Goal: Transaction & Acquisition: Download file/media

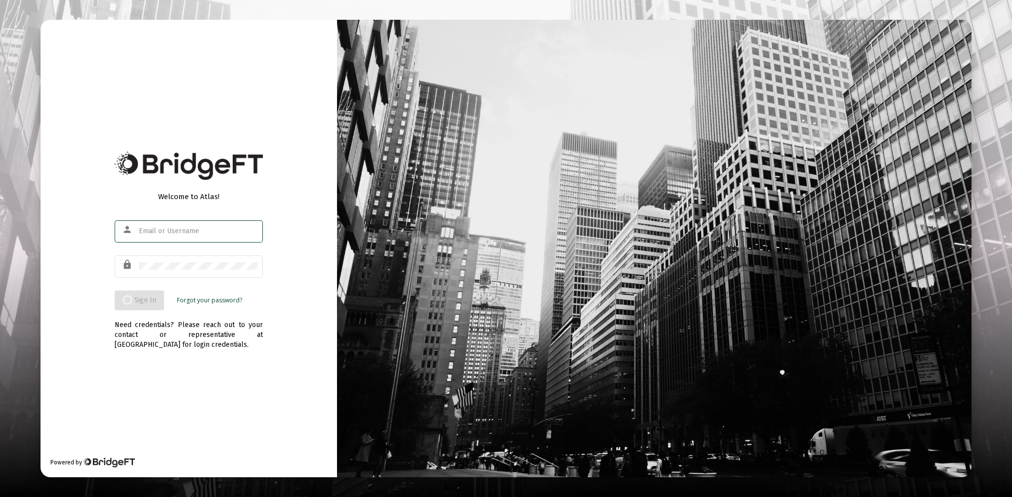
click at [161, 231] on input "text" at bounding box center [198, 231] width 119 height 8
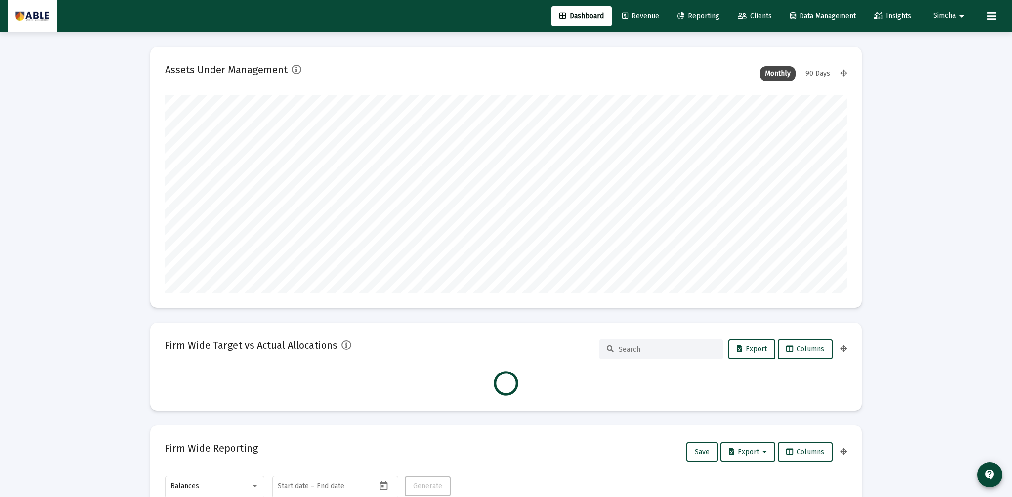
scroll to position [198, 367]
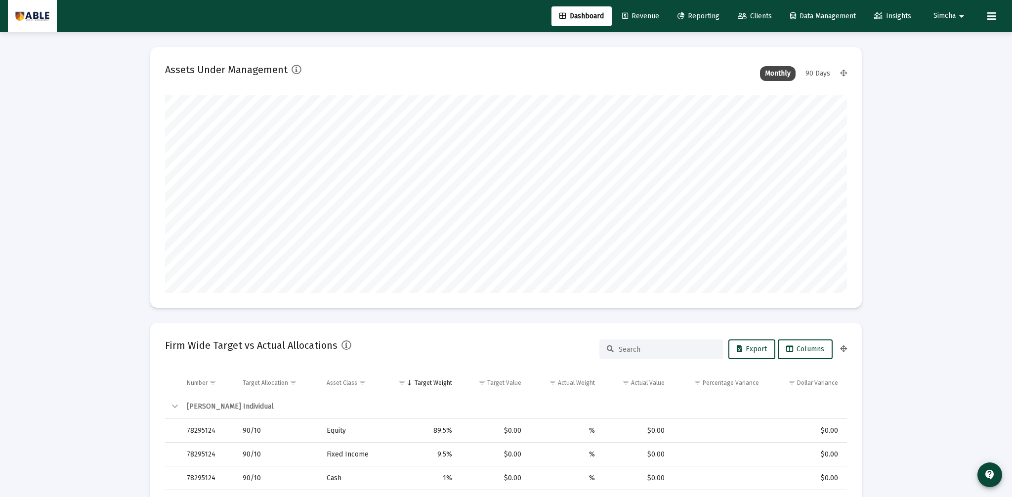
type input "[DATE]"
click at [757, 18] on span "Clients" at bounding box center [755, 16] width 34 height 8
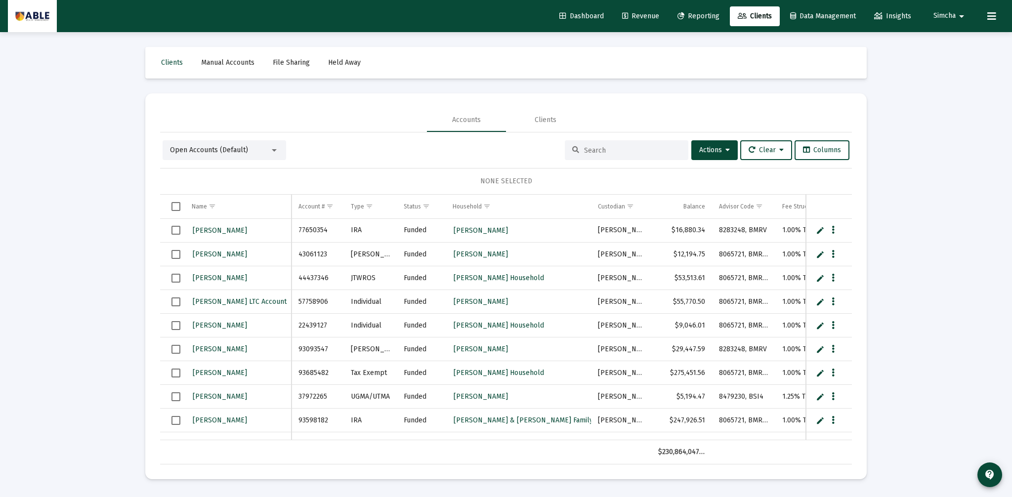
click at [241, 153] on span "Open Accounts (Default)" at bounding box center [209, 150] width 78 height 8
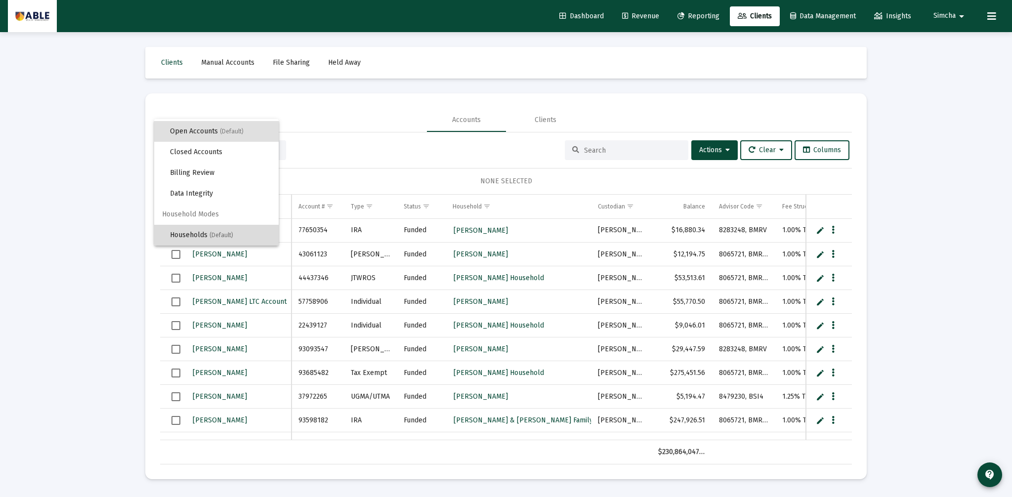
click at [209, 231] on span "Households (Default)" at bounding box center [220, 235] width 101 height 21
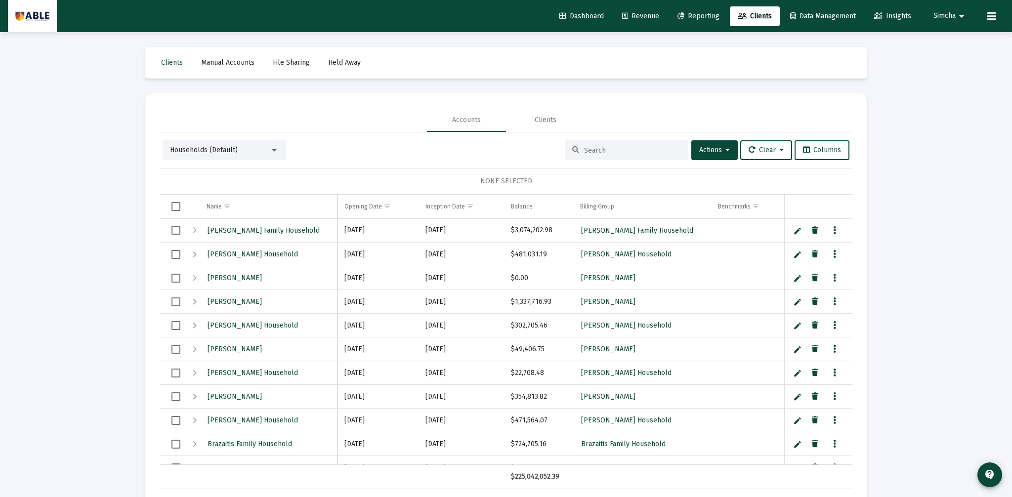
click at [589, 150] on input at bounding box center [632, 150] width 97 height 8
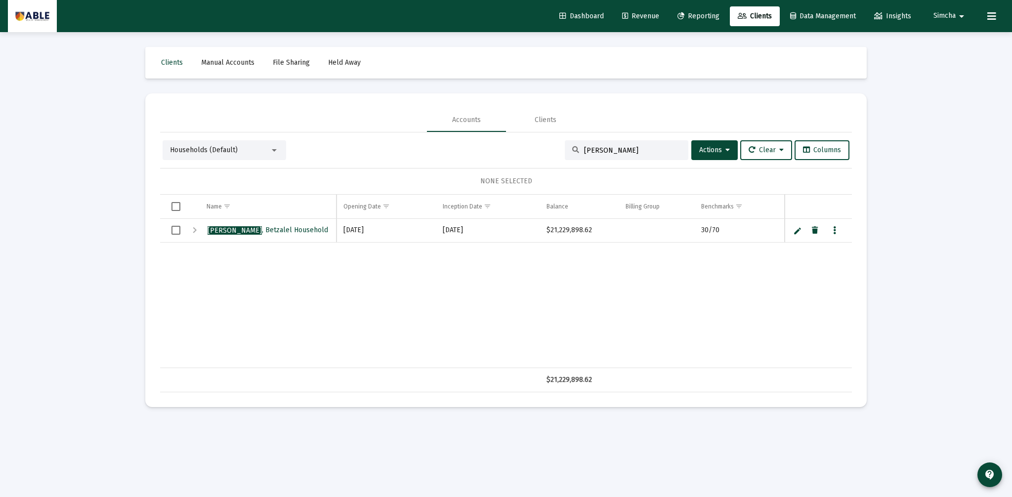
type input "[PERSON_NAME]"
click at [193, 229] on div "Expand" at bounding box center [195, 230] width 12 height 12
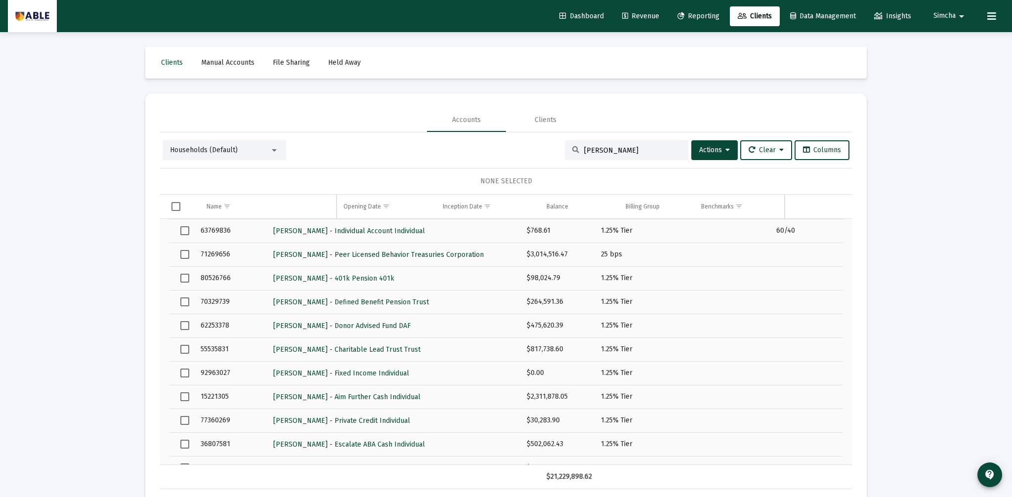
scroll to position [0, 0]
click at [299, 301] on span "[PERSON_NAME] - Defined Benefit Pension Trust" at bounding box center [351, 301] width 156 height 8
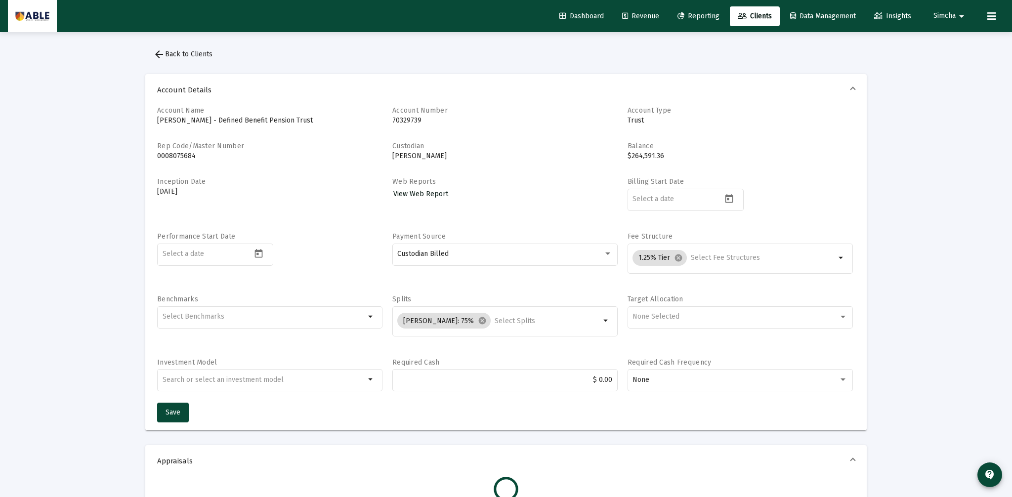
click at [433, 196] on span "View Web Report" at bounding box center [420, 194] width 55 height 8
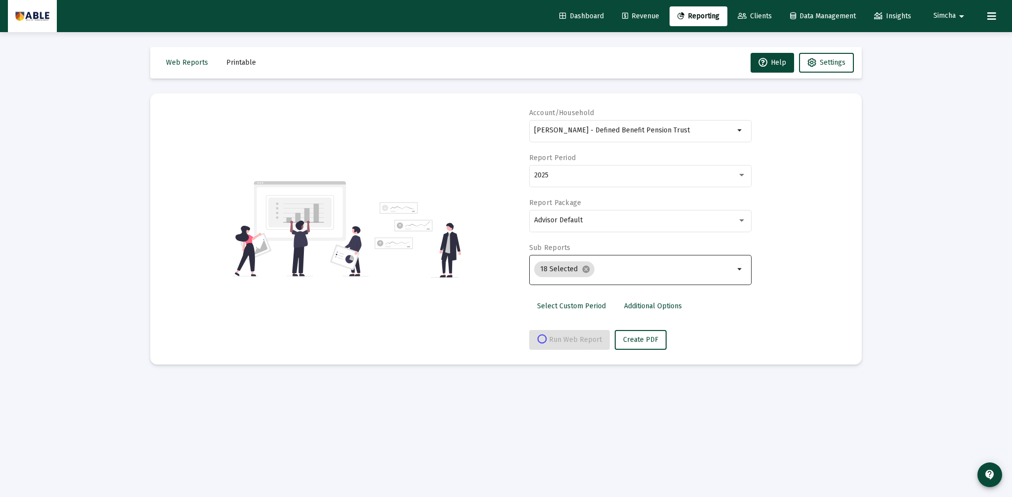
select select "View all"
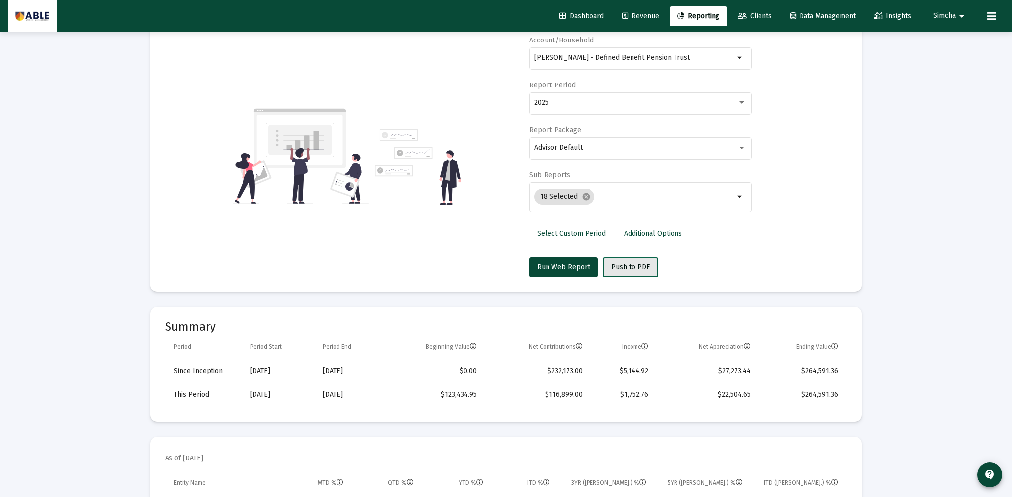
click at [642, 274] on button "Push to PDF" at bounding box center [630, 267] width 55 height 20
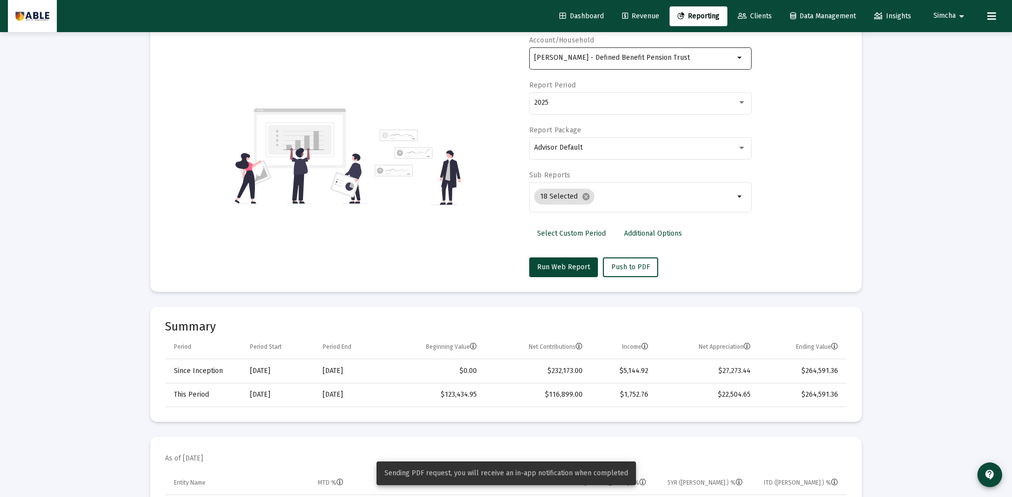
click at [626, 63] on div "[PERSON_NAME] - Defined Benefit Pension Trust" at bounding box center [634, 57] width 200 height 24
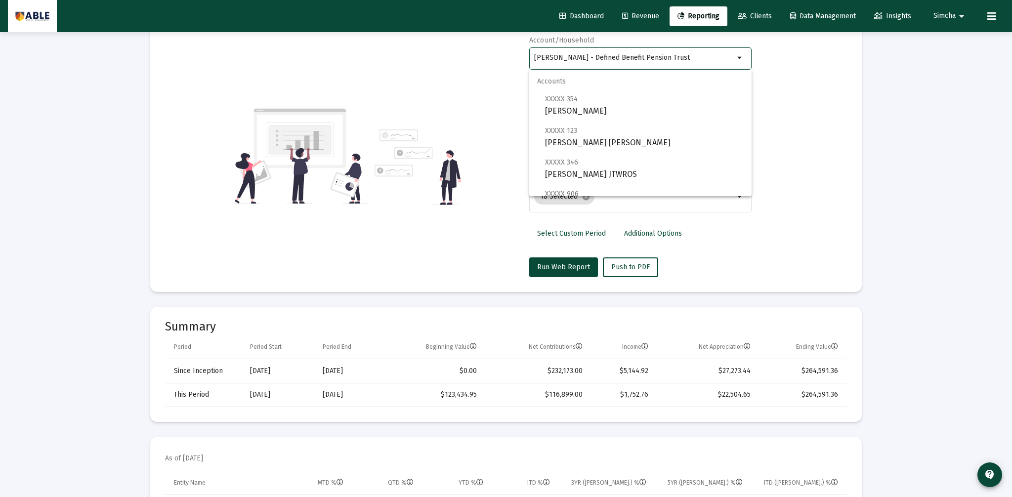
click at [745, 16] on span "Clients" at bounding box center [755, 16] width 34 height 8
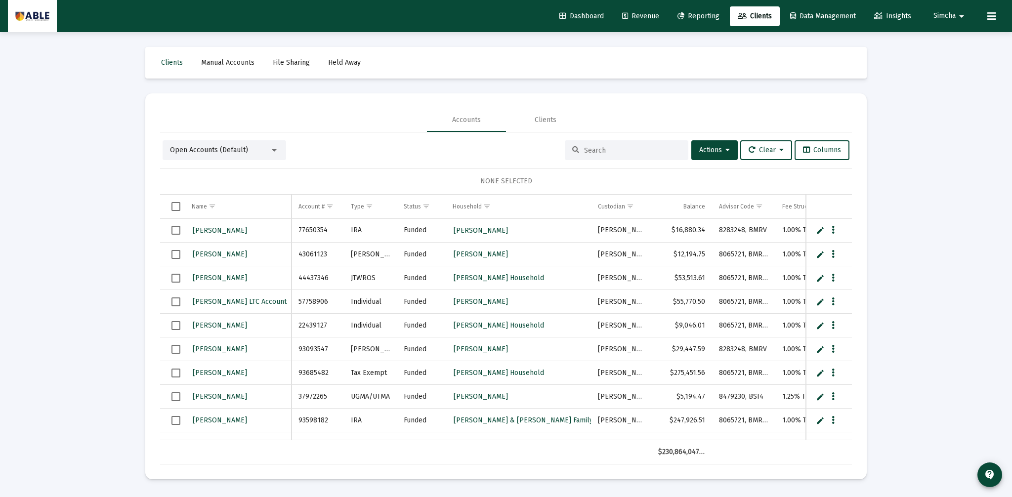
click at [625, 155] on div at bounding box center [627, 150] width 124 height 20
click at [625, 150] on input at bounding box center [632, 150] width 97 height 8
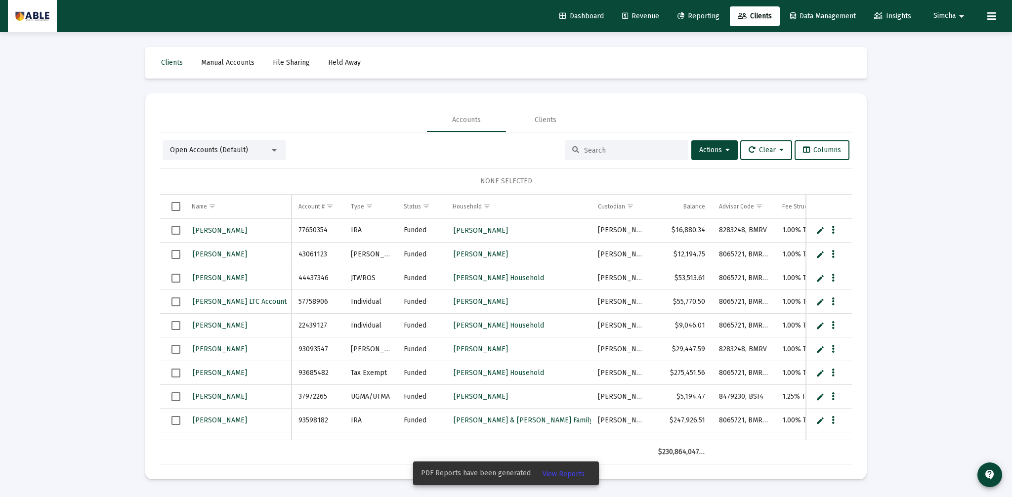
click at [266, 149] on div "Open Accounts (Default)" at bounding box center [220, 150] width 100 height 10
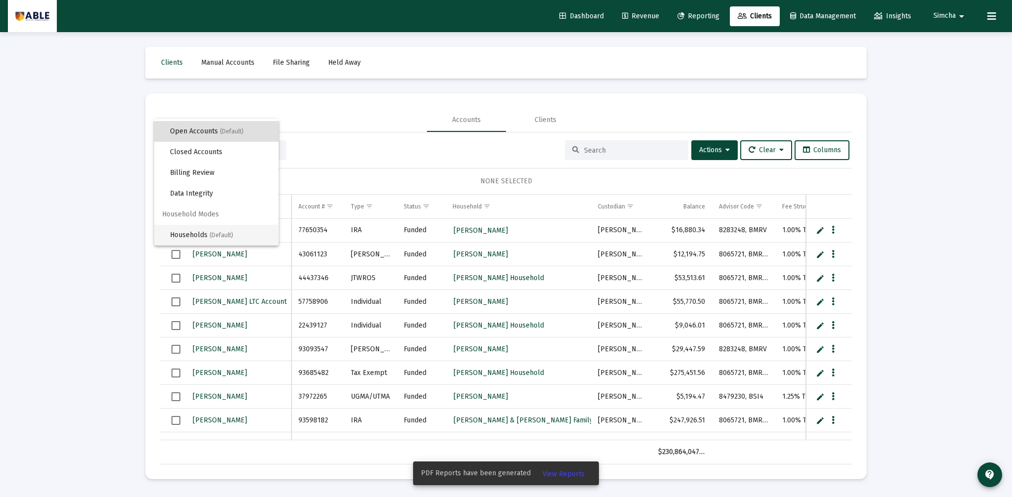
click at [228, 229] on span "Households (Default)" at bounding box center [220, 235] width 101 height 21
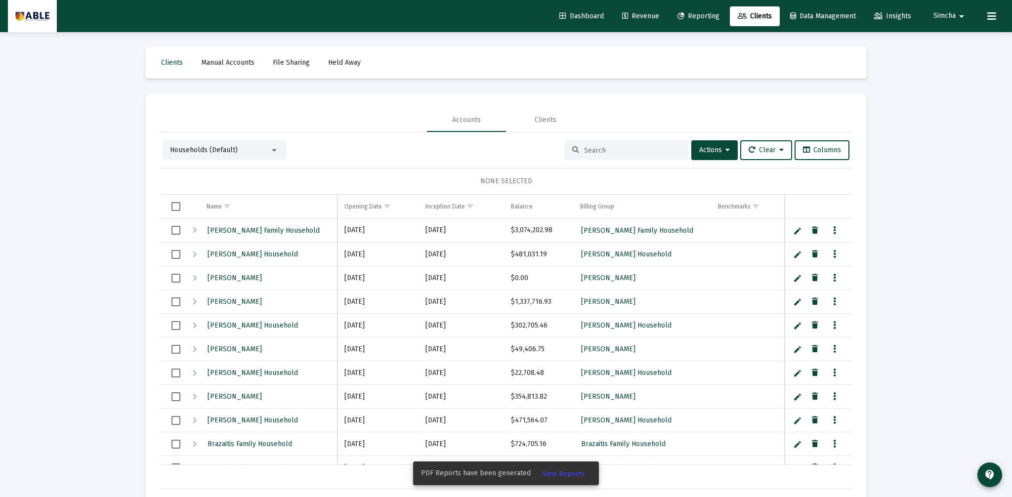
click at [618, 153] on input at bounding box center [632, 150] width 97 height 8
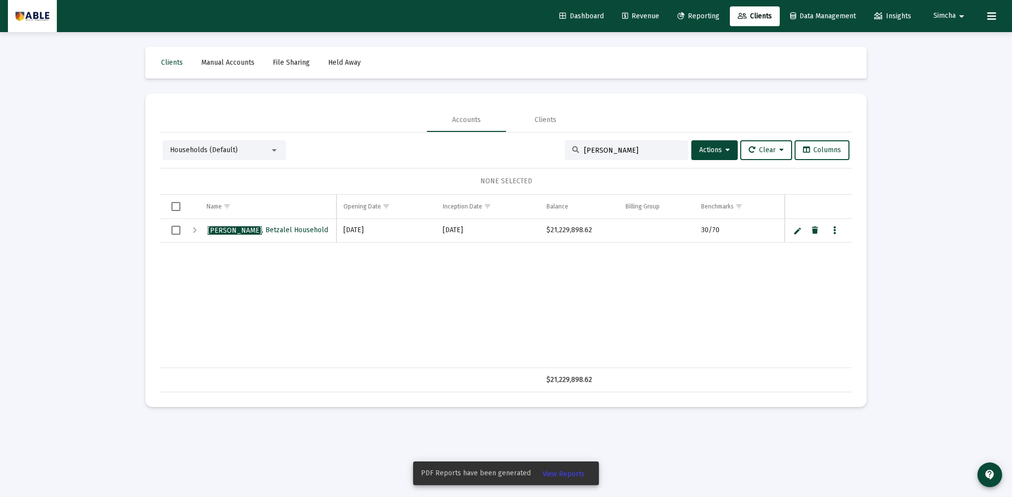
type input "[PERSON_NAME]"
click at [199, 231] on div "Expand" at bounding box center [195, 230] width 12 height 12
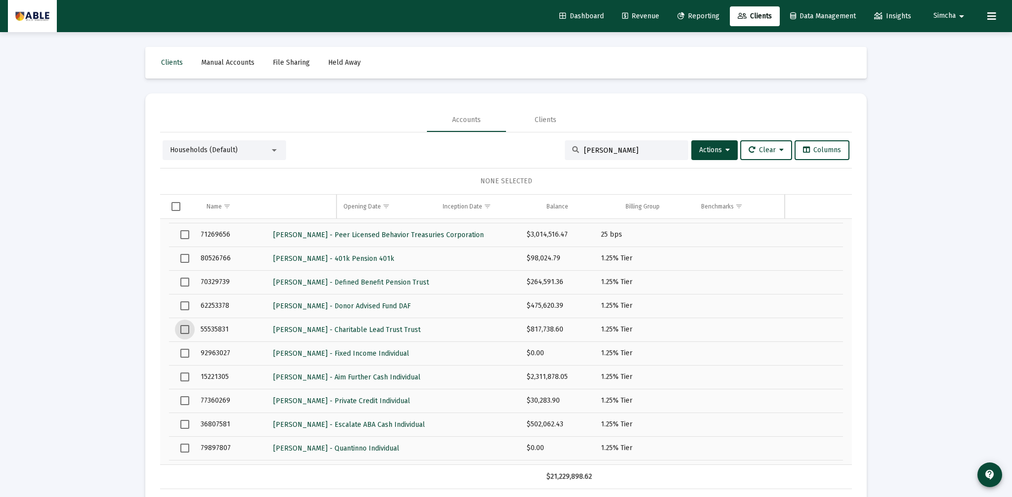
click at [185, 331] on span "Select row" at bounding box center [184, 329] width 9 height 9
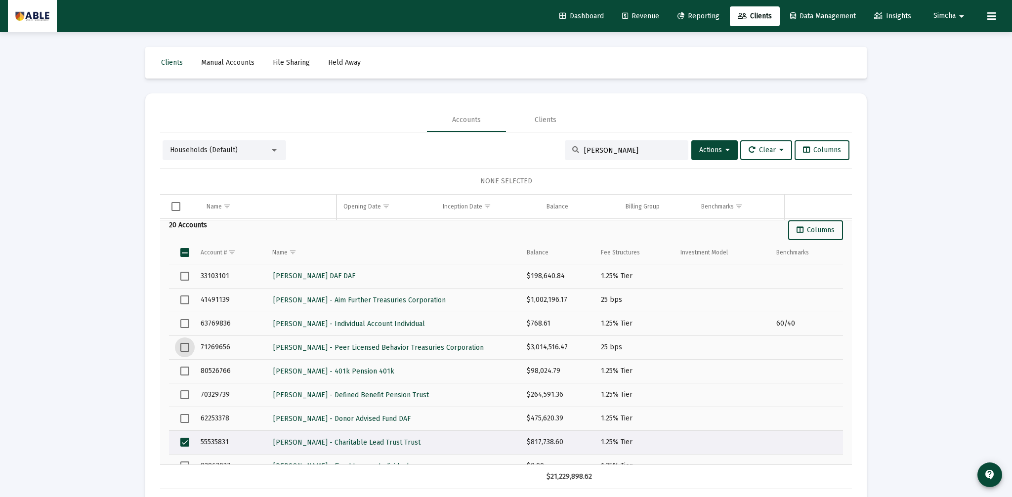
click at [181, 348] on span "Select row" at bounding box center [184, 347] width 9 height 9
click at [182, 371] on span "Select row" at bounding box center [184, 371] width 9 height 9
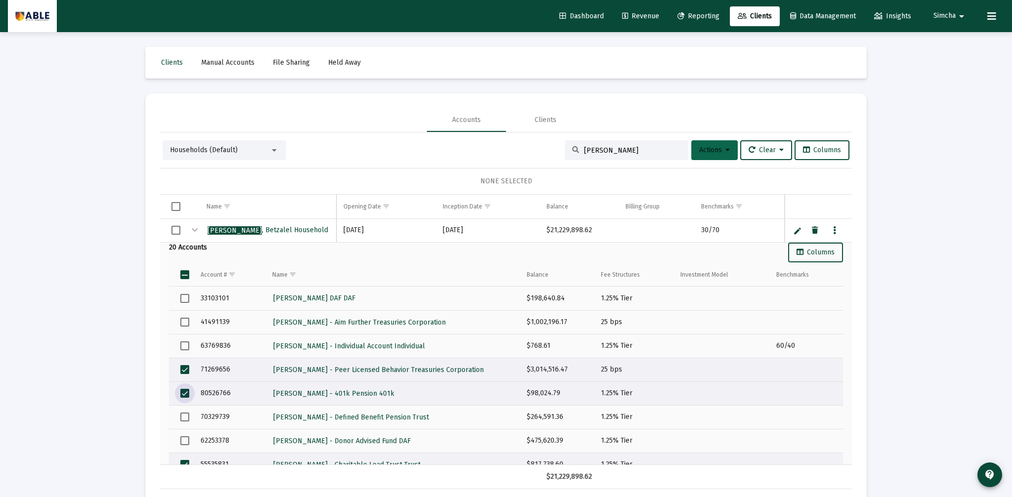
click at [725, 153] on icon at bounding box center [727, 150] width 4 height 7
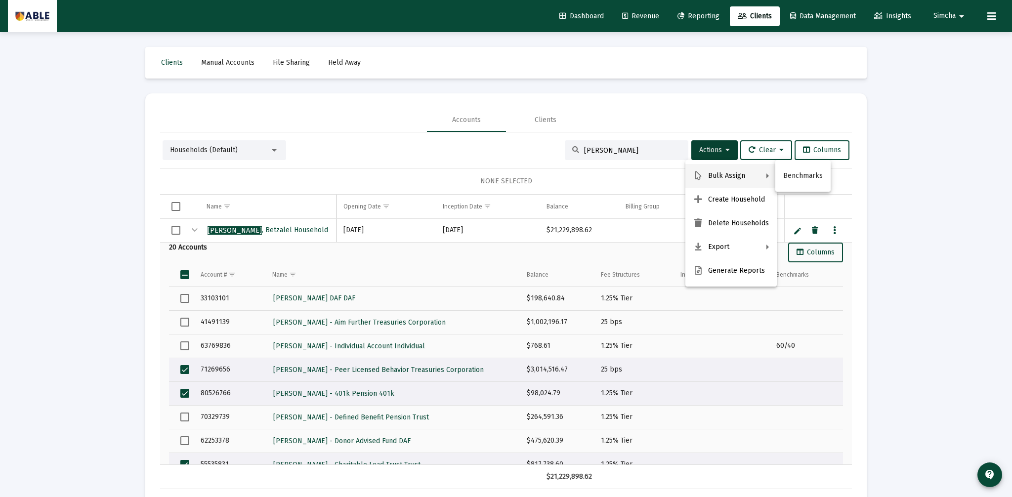
click at [705, 122] on div at bounding box center [506, 248] width 1012 height 497
click at [835, 231] on icon "Data grid" at bounding box center [834, 231] width 3 height 12
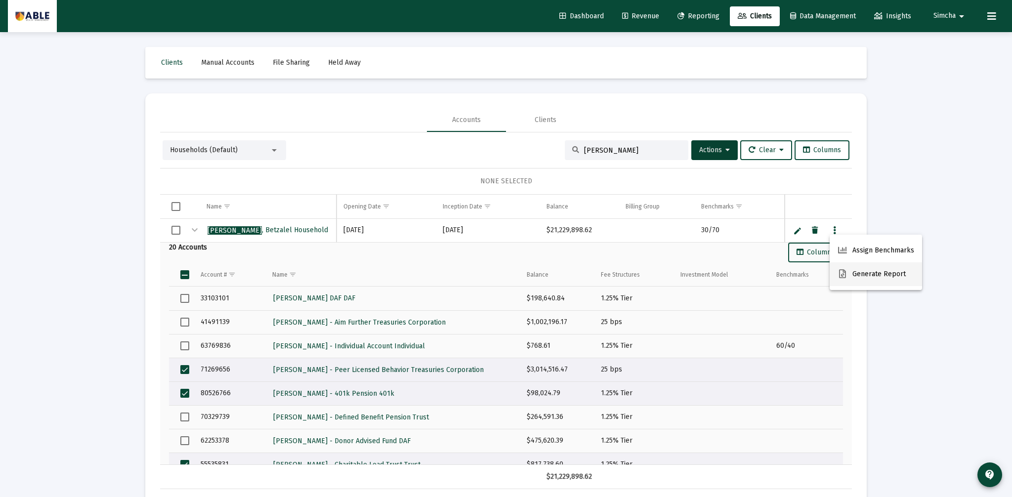
click at [858, 274] on button "Generate Report" at bounding box center [876, 274] width 92 height 24
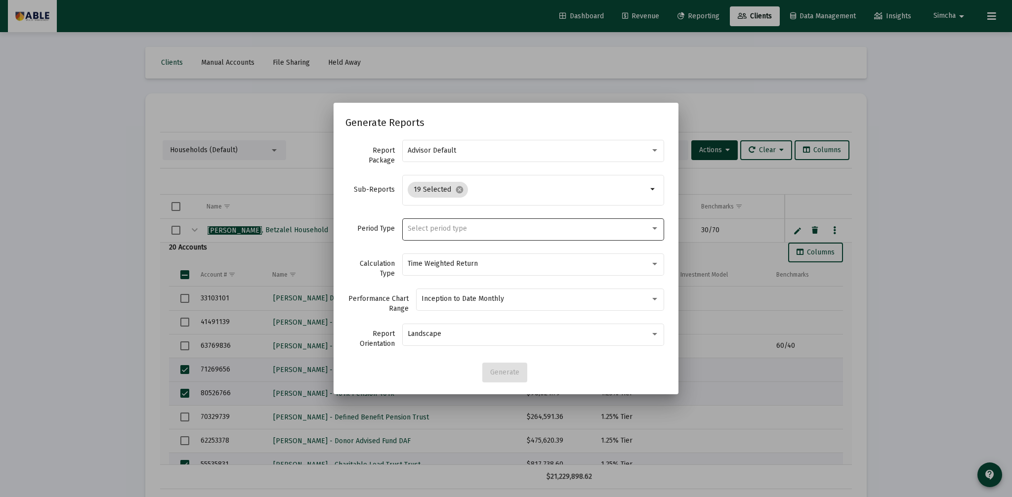
click at [466, 229] on div "Select period type" at bounding box center [529, 229] width 243 height 8
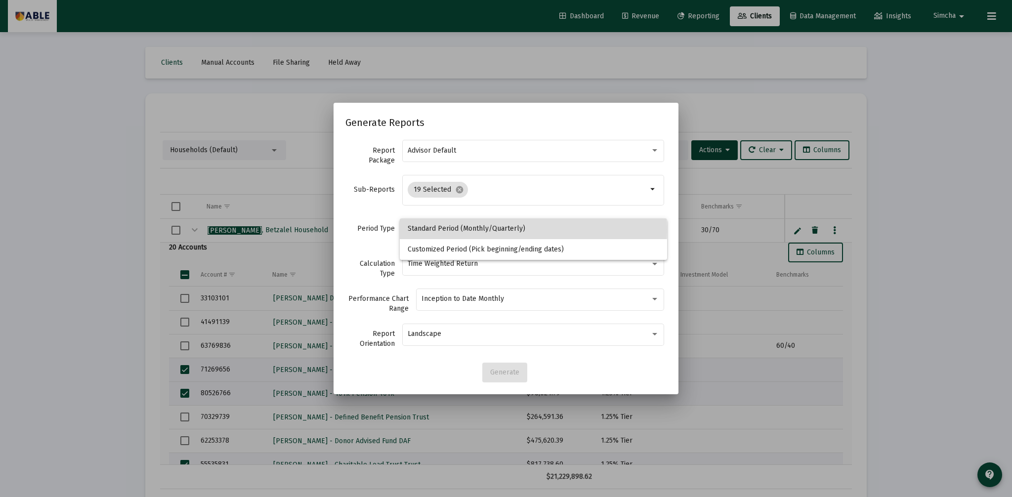
click at [466, 229] on span "Standard Period (Monthly/Quarterly)" at bounding box center [533, 228] width 251 height 21
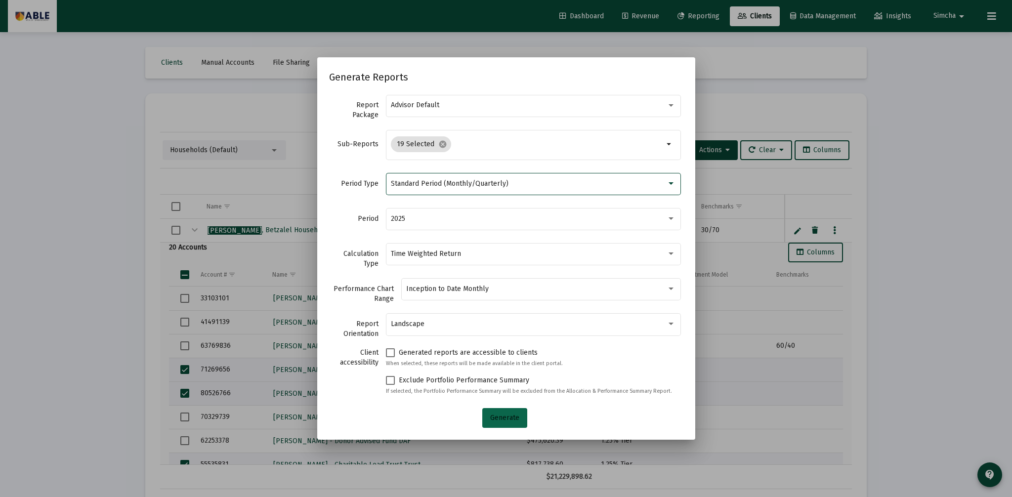
click at [517, 417] on span "Generate" at bounding box center [504, 418] width 29 height 8
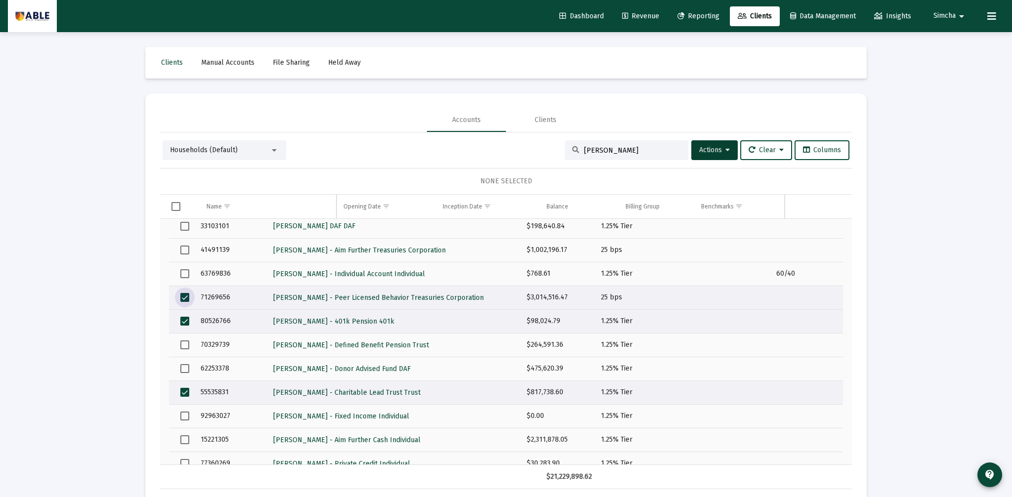
click at [186, 296] on span "Select row" at bounding box center [184, 297] width 9 height 9
click at [186, 322] on span "Select row" at bounding box center [184, 321] width 9 height 9
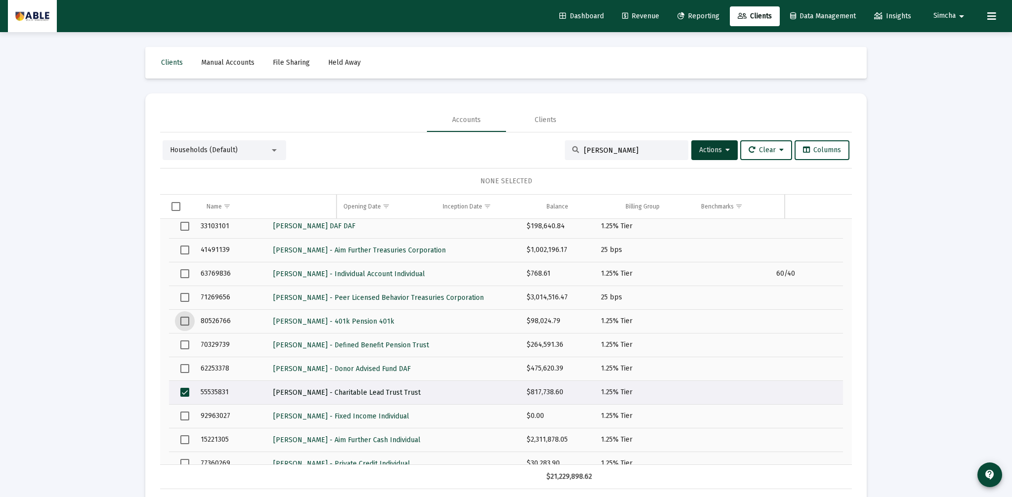
click at [327, 392] on span "[PERSON_NAME] - Charitable Lead Trust Trust" at bounding box center [346, 392] width 147 height 8
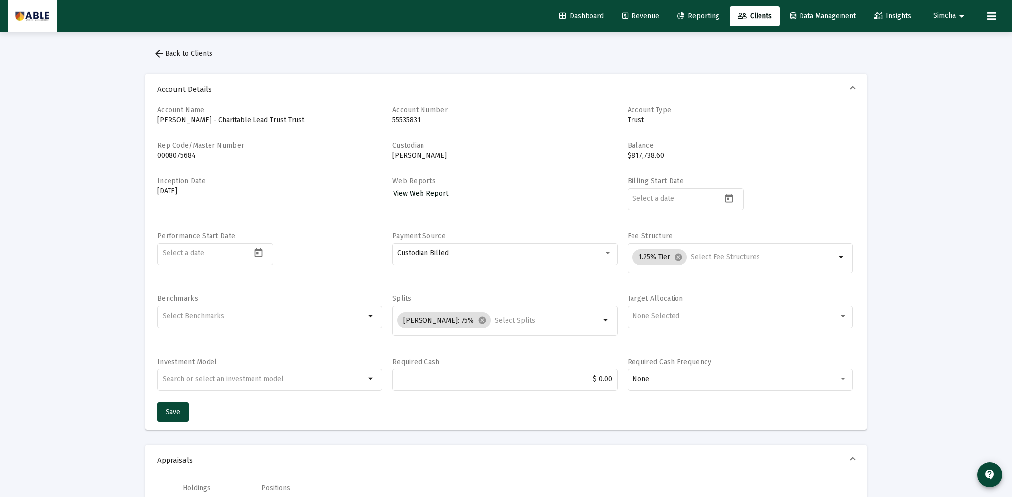
click at [423, 197] on span "View Web Report" at bounding box center [420, 193] width 55 height 8
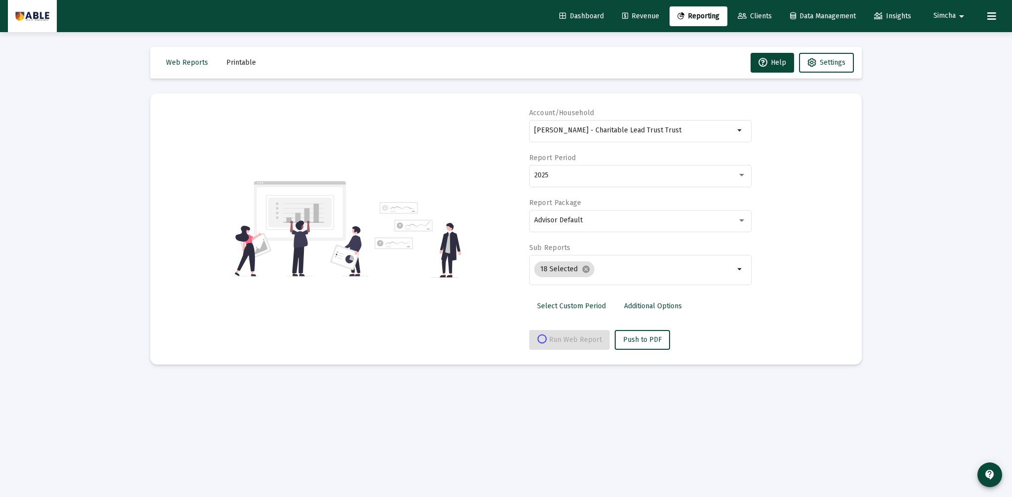
select select "View all"
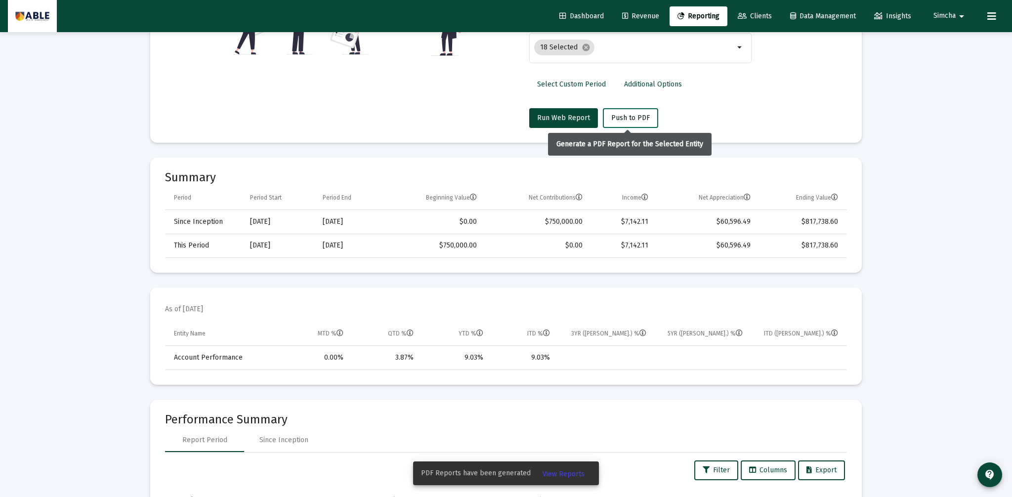
click at [623, 118] on span "Push to PDF" at bounding box center [630, 118] width 39 height 8
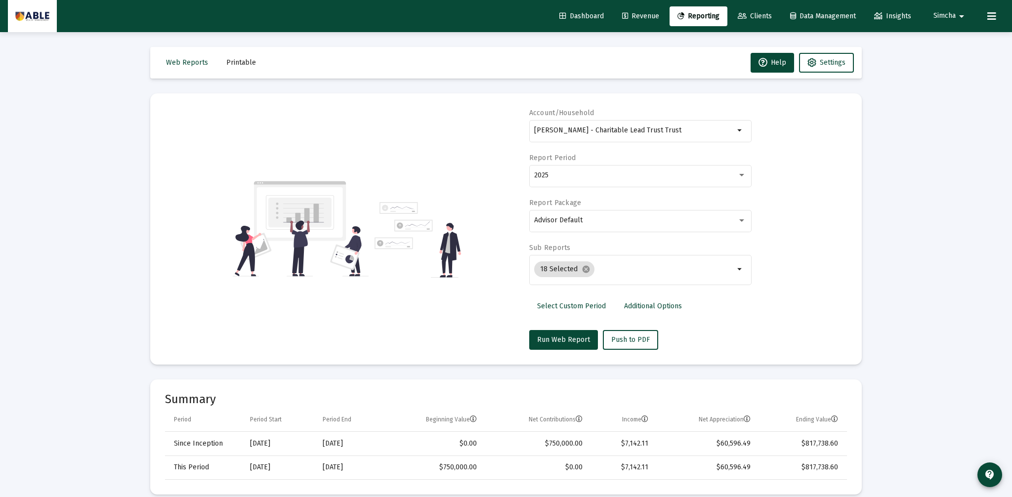
click at [240, 60] on span "Printable" at bounding box center [241, 62] width 30 height 8
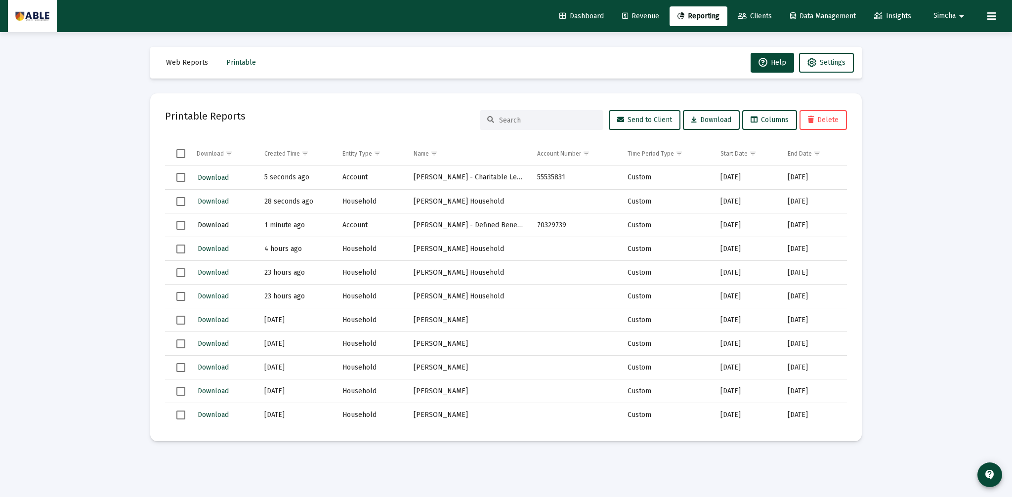
click at [217, 224] on span "Download" at bounding box center [213, 225] width 31 height 8
click at [220, 178] on span "Download" at bounding box center [213, 177] width 31 height 8
click at [216, 202] on span "Download" at bounding box center [213, 201] width 31 height 8
click at [754, 16] on span "Clients" at bounding box center [755, 16] width 34 height 8
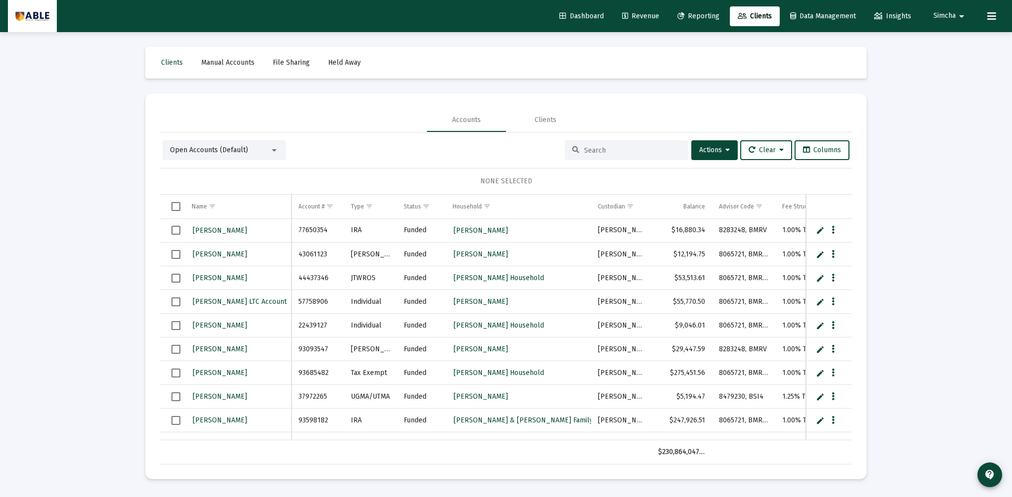
click at [627, 149] on input at bounding box center [632, 150] width 97 height 8
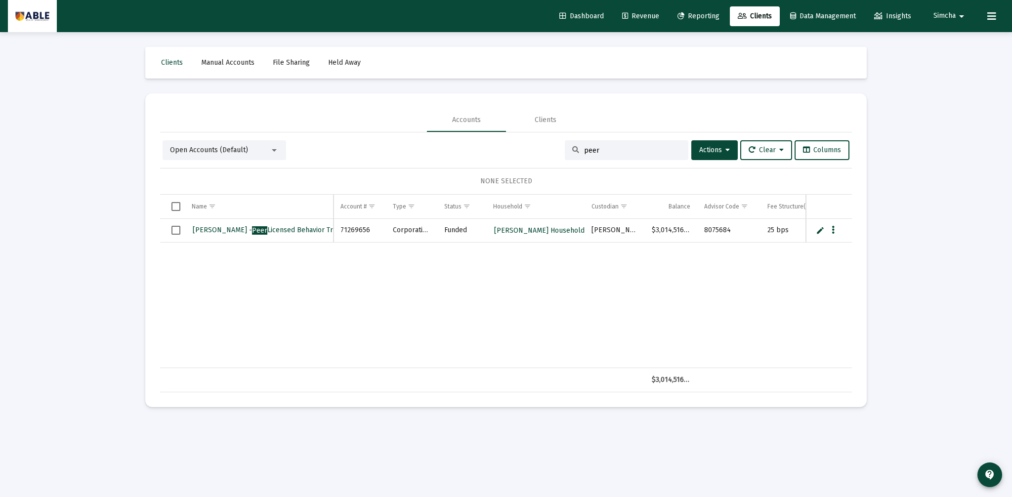
type input "peer"
click at [263, 228] on span "[PERSON_NAME] - Peer Licensed Behavior Treasuries" at bounding box center [276, 230] width 167 height 8
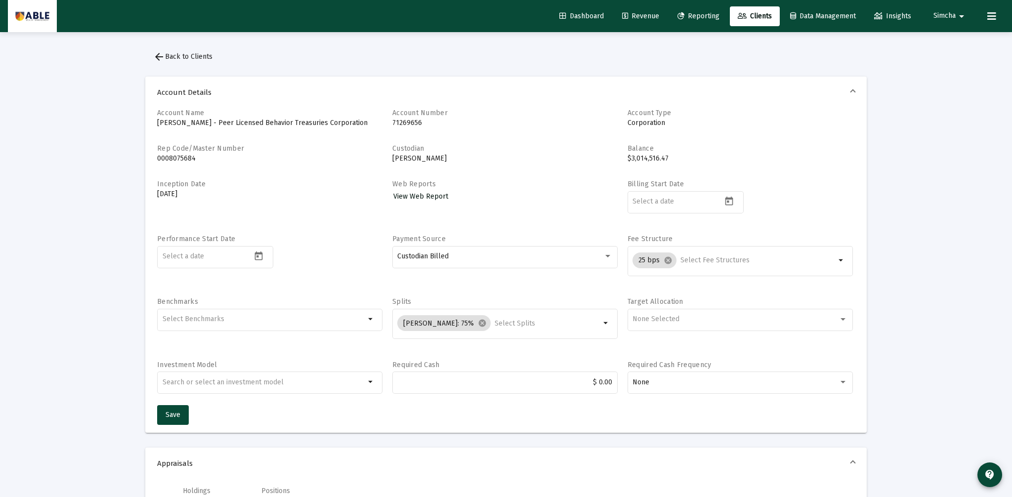
click at [421, 194] on span "View Web Report" at bounding box center [420, 196] width 55 height 8
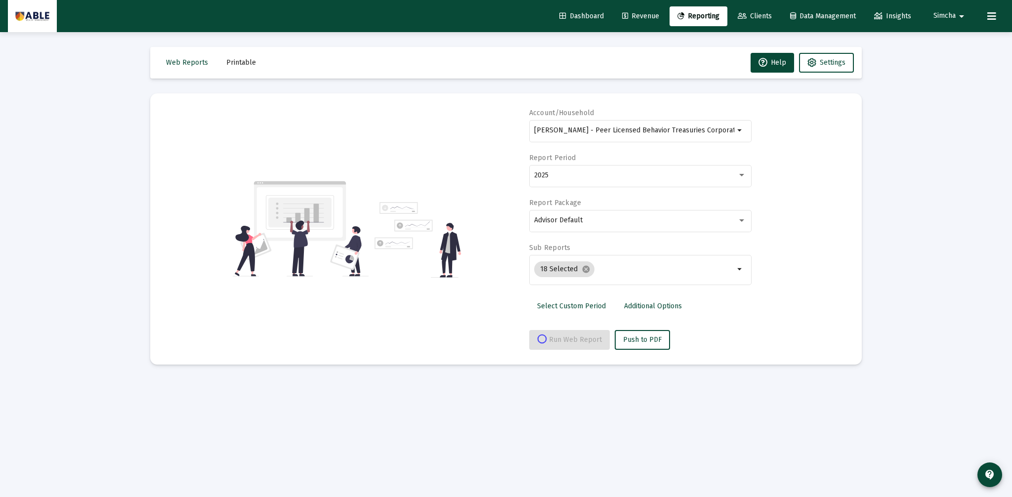
select select "View all"
